Goal: Task Accomplishment & Management: Use online tool/utility

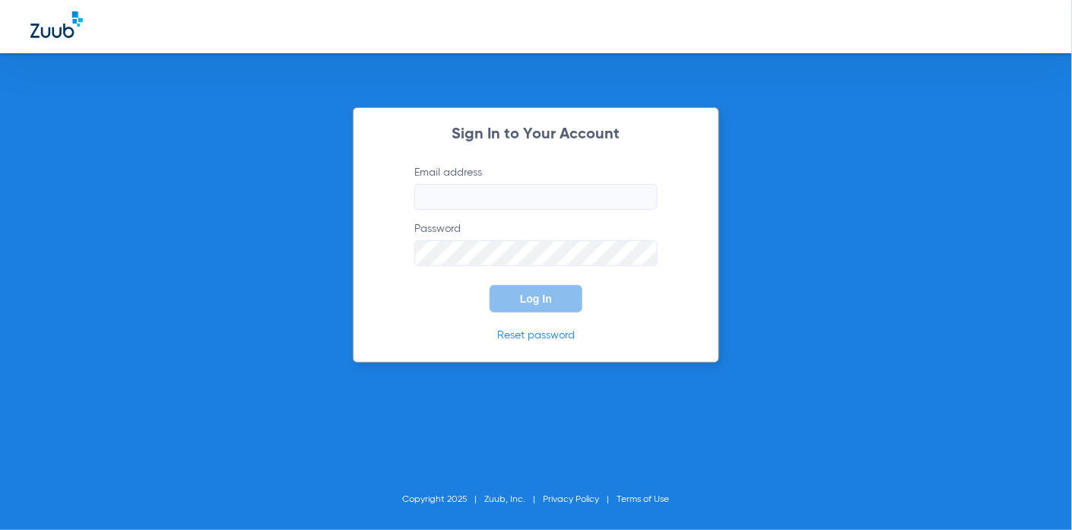
type input "[EMAIL_ADDRESS][DOMAIN_NAME]"
click at [550, 308] on button "Log In" at bounding box center [536, 298] width 93 height 27
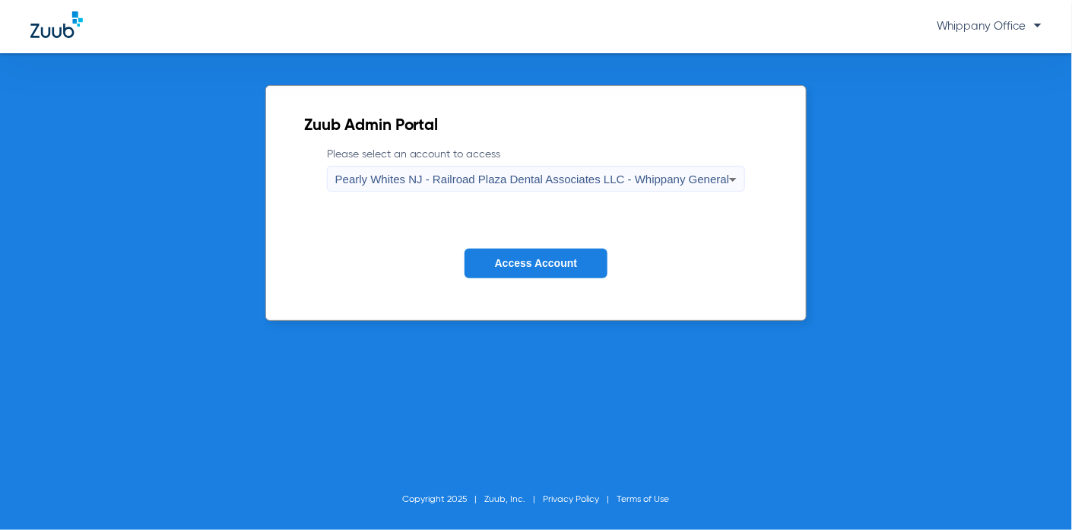
click at [663, 184] on span "Pearly Whites NJ - Railroad Plaza Dental Associates LLC - Whippany General" at bounding box center [532, 179] width 395 height 13
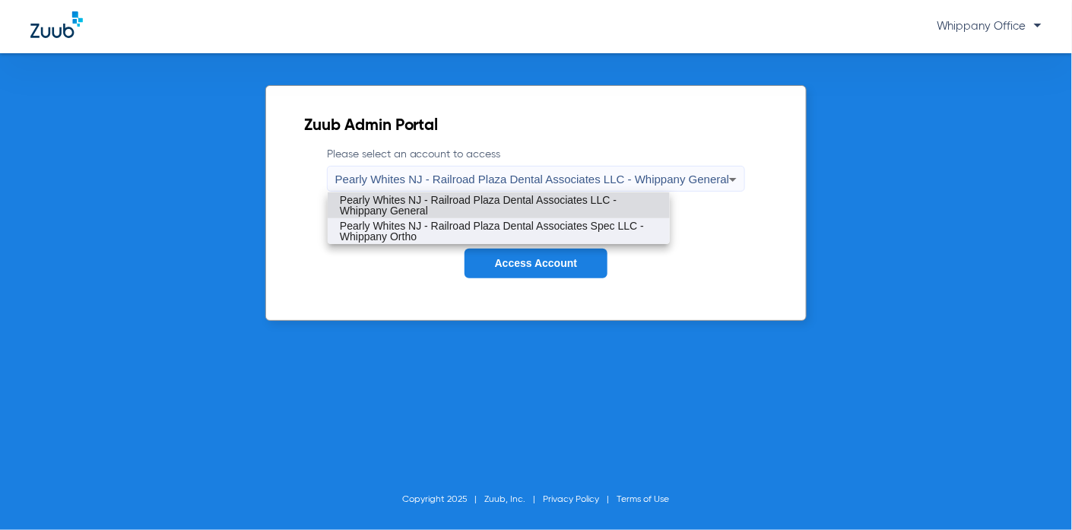
click at [643, 223] on span "Pearly Whites NJ - Railroad Plaza Dental Associates Spec LLC - Whippany Ortho" at bounding box center [499, 231] width 318 height 21
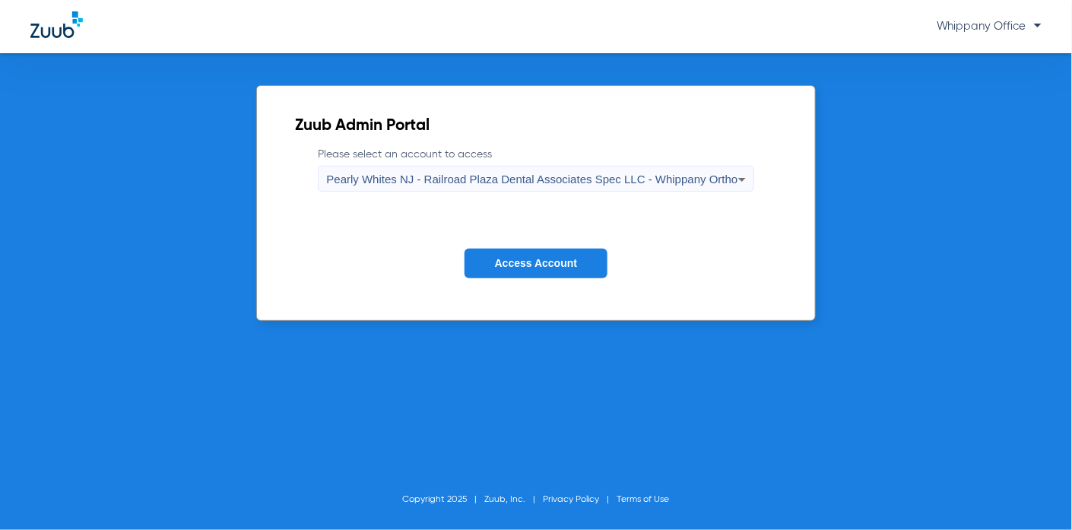
click at [579, 251] on button "Access Account" at bounding box center [536, 264] width 143 height 30
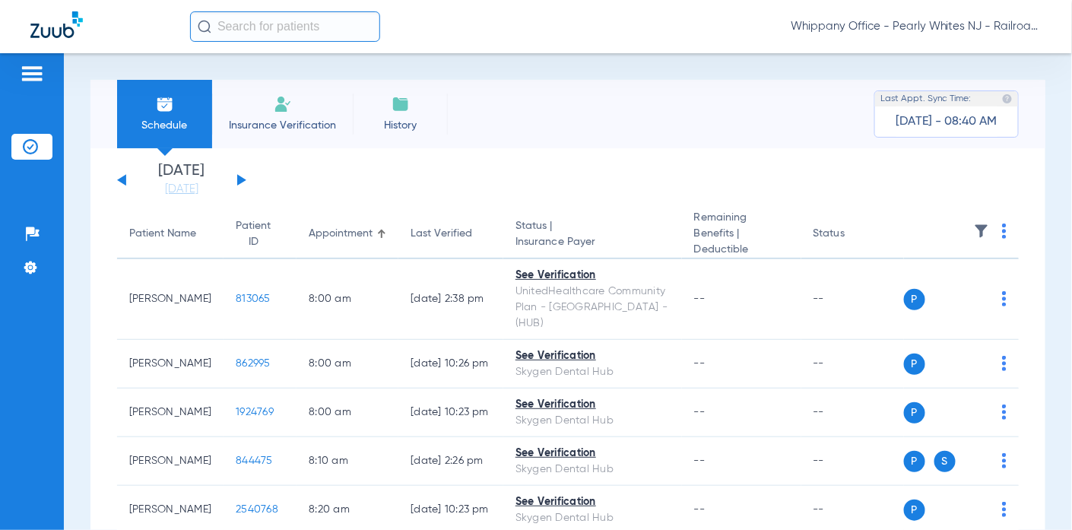
click at [236, 176] on div "[DATE] [DATE] [DATE] [DATE] [DATE] [DATE] [DATE] [DATE] [DATE] [DATE] [DATE] [D…" at bounding box center [181, 179] width 129 height 33
click at [238, 176] on button at bounding box center [241, 179] width 9 height 11
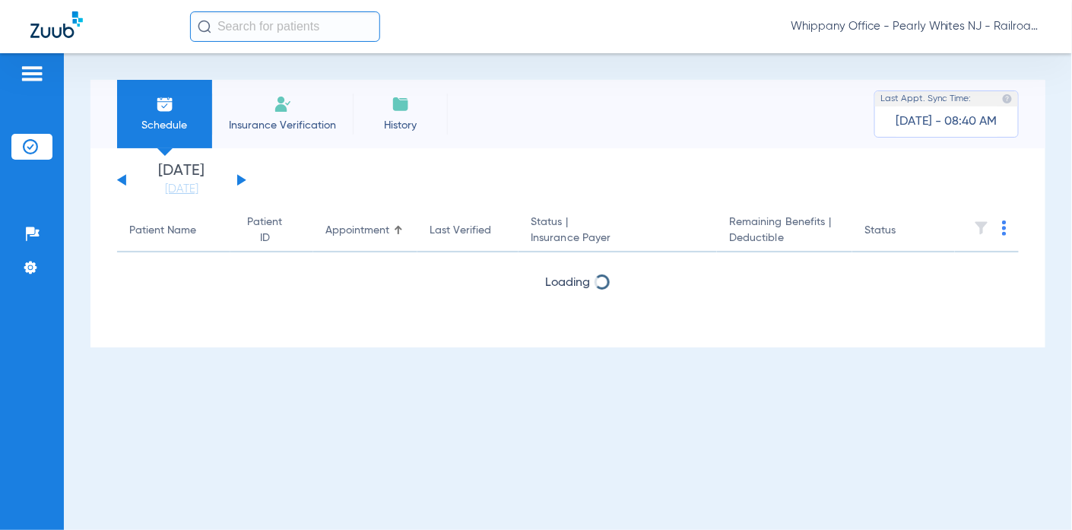
click at [238, 176] on button at bounding box center [241, 179] width 9 height 11
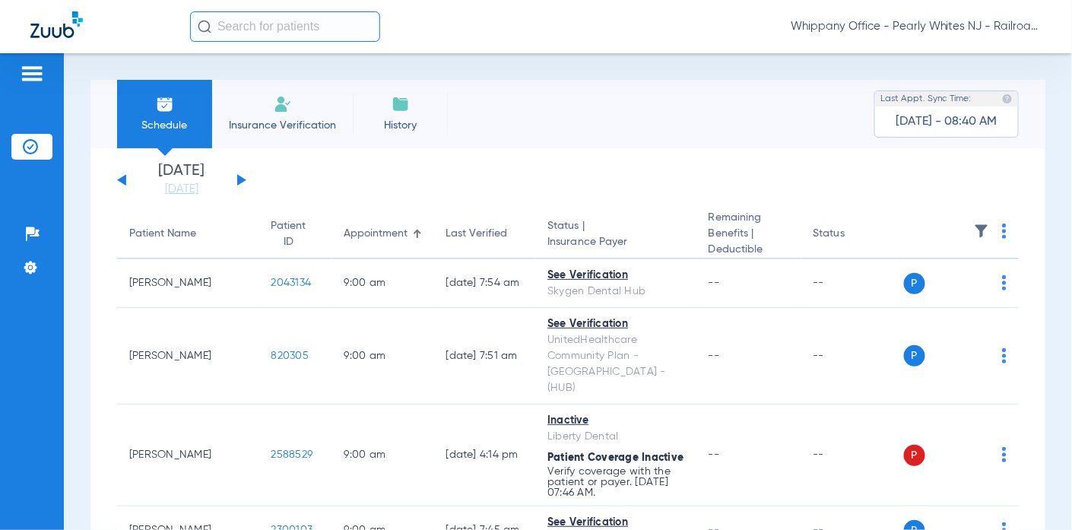
click at [987, 230] on th at bounding box center [962, 234] width 116 height 49
click at [1002, 233] on img at bounding box center [1004, 231] width 5 height 15
click at [913, 288] on span "Verify All" at bounding box center [933, 292] width 95 height 11
